Goal: Find specific page/section: Find specific page/section

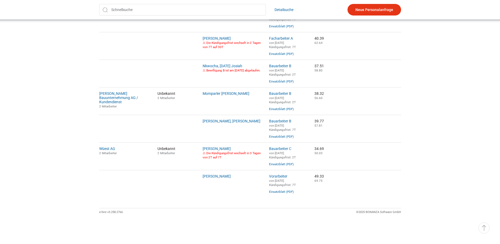
scroll to position [332, 0]
click at [149, 14] on input "text" at bounding box center [182, 10] width 167 height 12
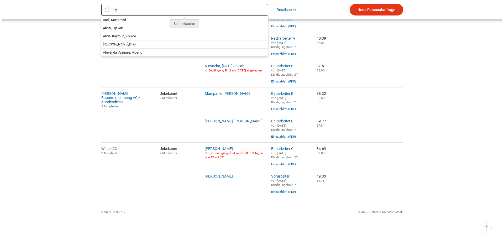
scroll to position [0, 0]
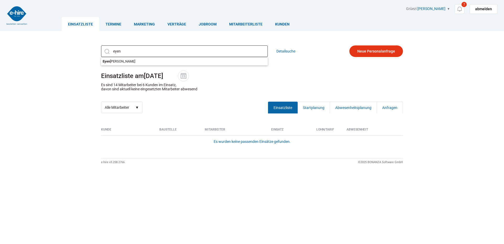
type input "Eyenghaleki, Robert"
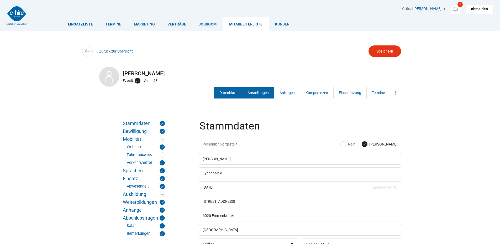
click at [251, 91] on link "Anstellungen" at bounding box center [258, 93] width 32 height 12
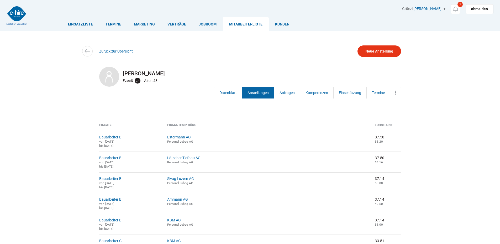
click at [13, 17] on img at bounding box center [17, 15] width 20 height 18
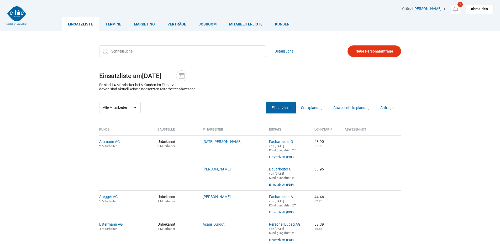
click at [20, 12] on img at bounding box center [17, 15] width 20 height 18
